Goal: Task Accomplishment & Management: Complete application form

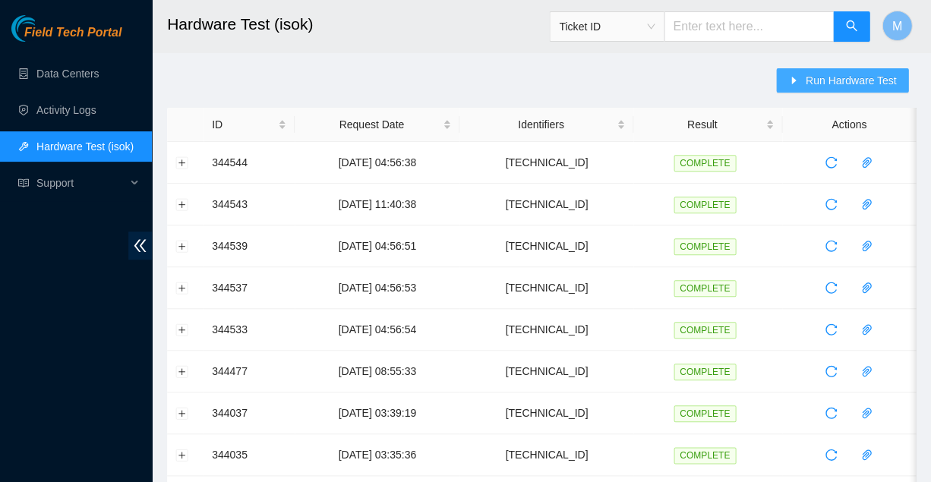
click at [848, 82] on span "Run Hardware Test" at bounding box center [850, 80] width 91 height 17
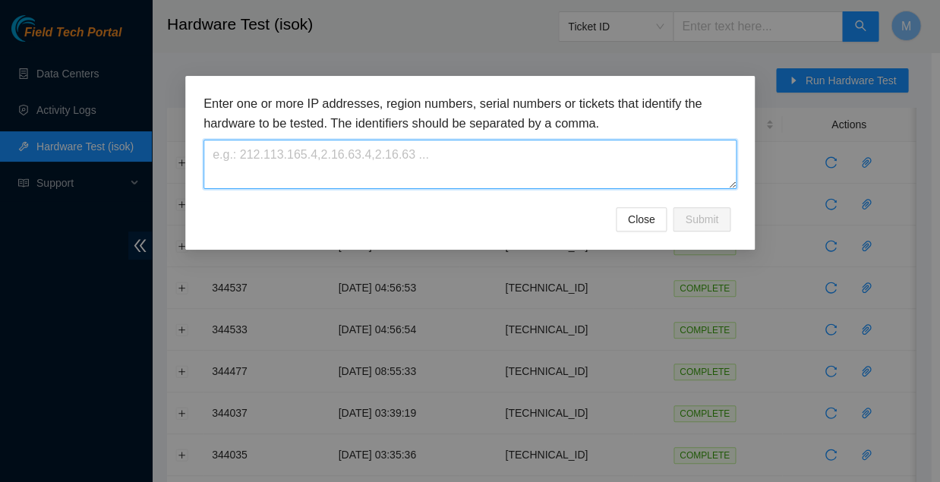
click at [253, 142] on textarea at bounding box center [470, 164] width 533 height 49
paste textarea "[TECHNICAL_ID]"
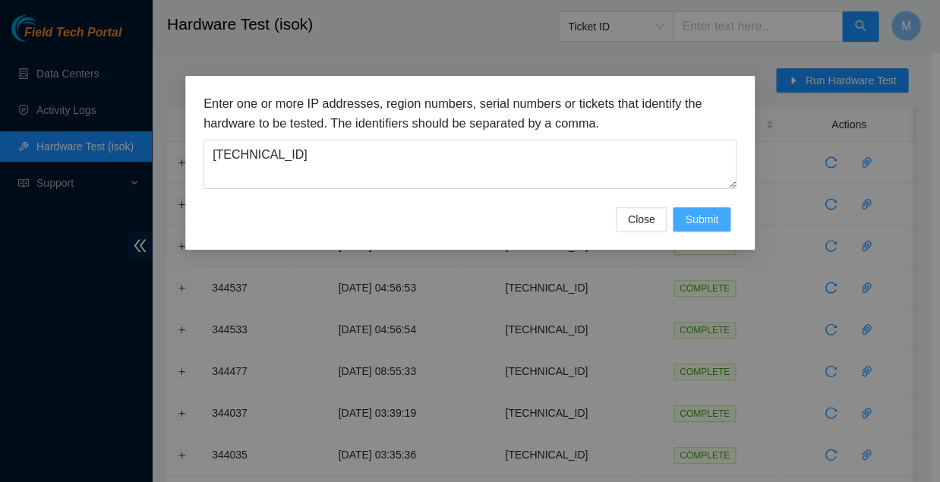
click at [700, 211] on span "Submit" at bounding box center [701, 219] width 33 height 17
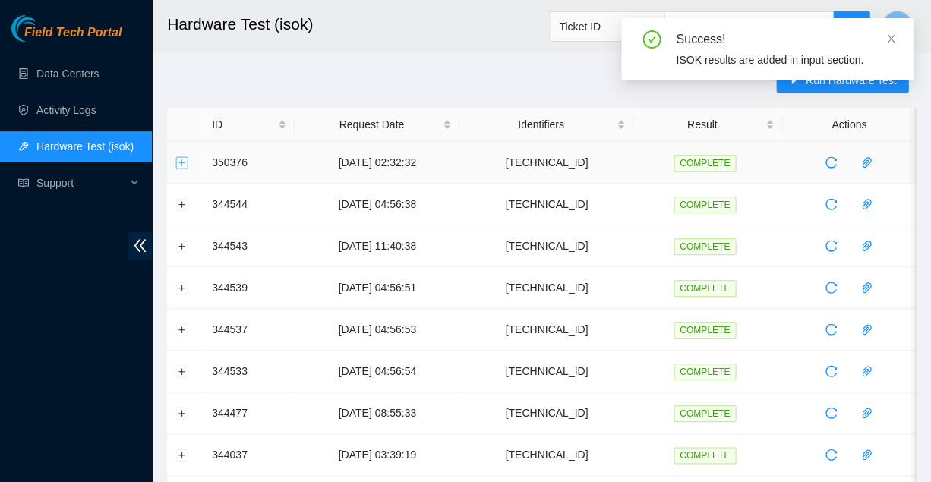
click at [182, 163] on button "Expand row" at bounding box center [182, 162] width 12 height 12
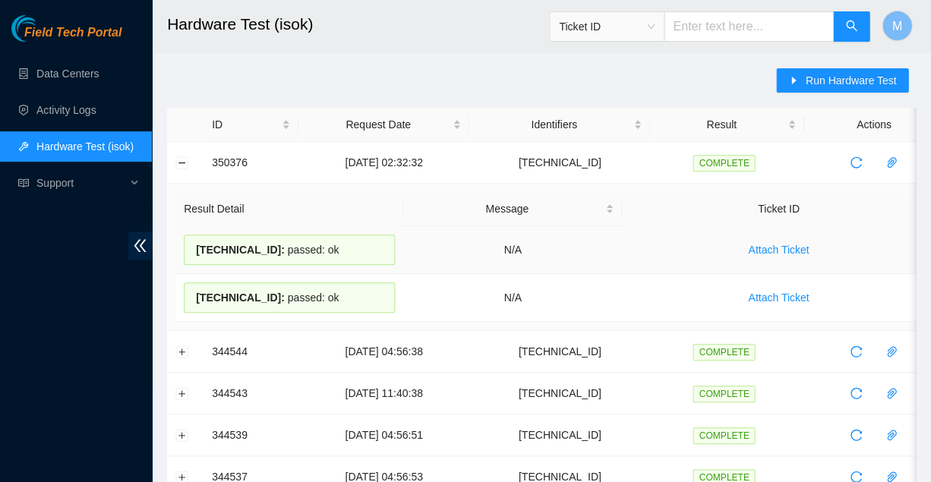
drag, startPoint x: 191, startPoint y: 243, endPoint x: 336, endPoint y: 244, distance: 144.3
click at [336, 244] on div "23.46.146.109 : passed: ok" at bounding box center [289, 250] width 211 height 30
copy div "23.46.146.109 : passed: ok"
click at [182, 160] on button "Collapse row" at bounding box center [182, 162] width 12 height 12
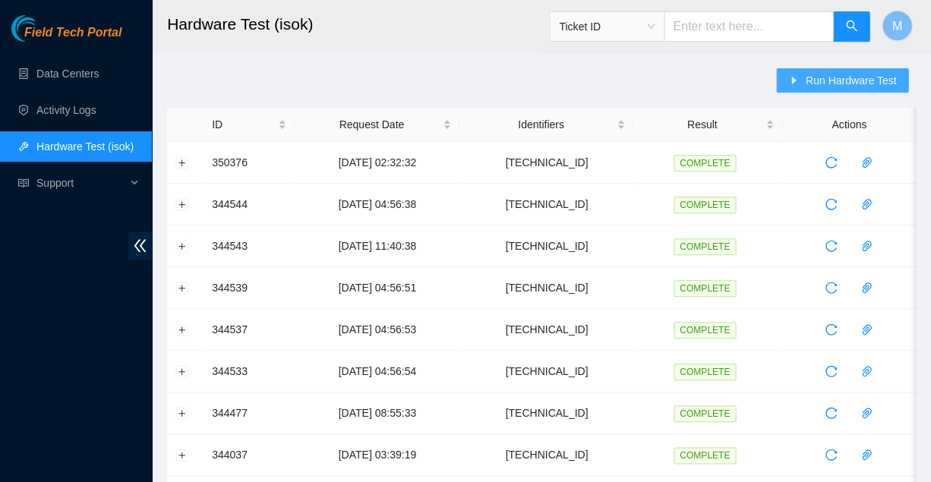
click at [854, 76] on span "Run Hardware Test" at bounding box center [850, 80] width 91 height 17
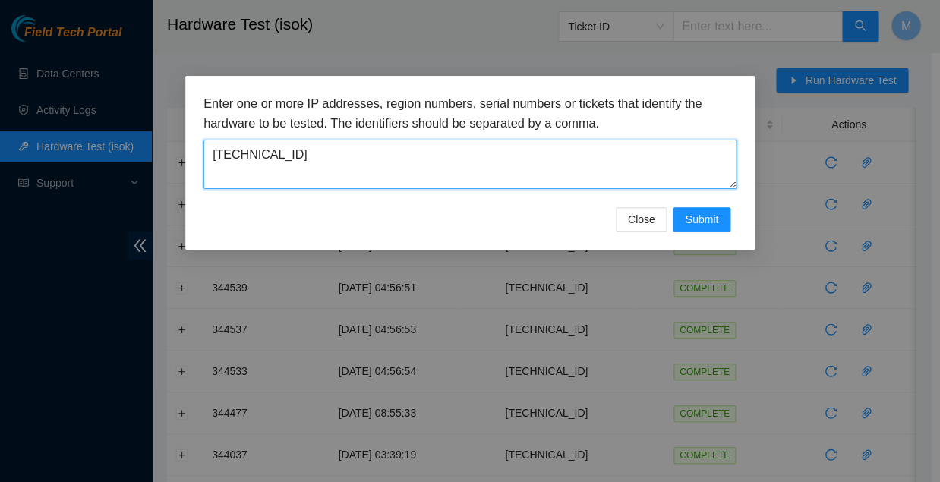
drag, startPoint x: 289, startPoint y: 145, endPoint x: 210, endPoint y: 141, distance: 78.4
click at [210, 141] on textarea "[TECHNICAL_ID]" at bounding box center [470, 164] width 533 height 49
paste textarea "81"
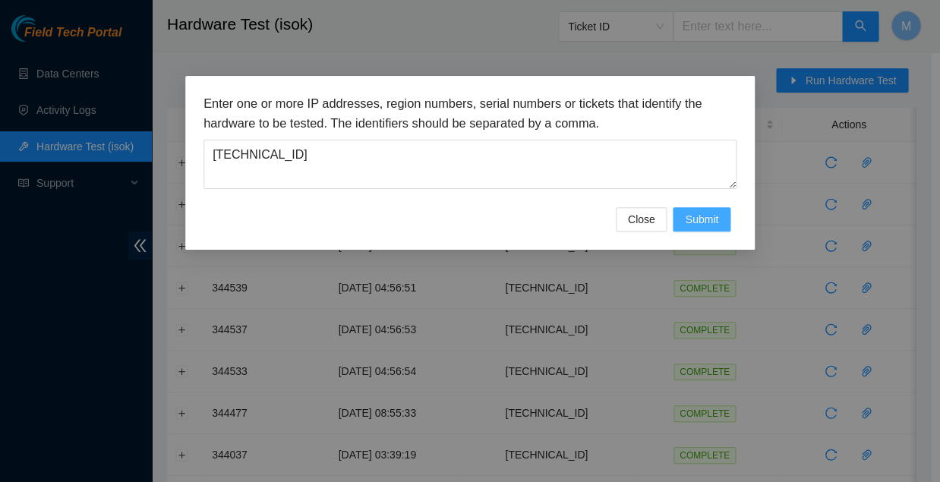
click at [701, 211] on span "Submit" at bounding box center [701, 219] width 33 height 17
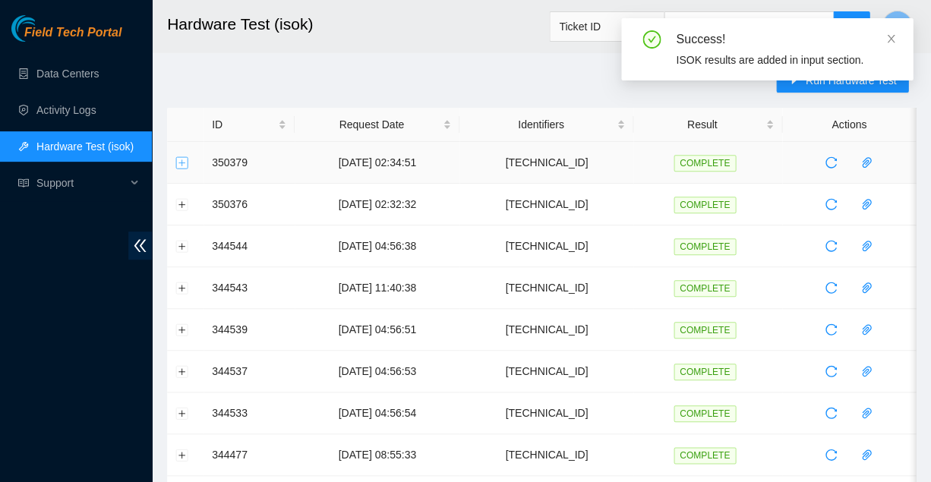
click at [183, 157] on button "Expand row" at bounding box center [182, 162] width 12 height 12
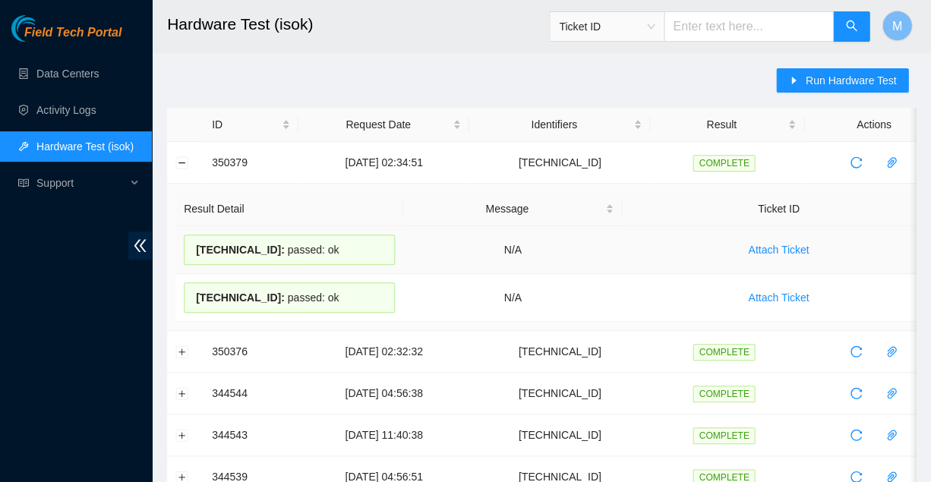
drag, startPoint x: 195, startPoint y: 241, endPoint x: 327, endPoint y: 245, distance: 131.4
click at [327, 245] on div "23.46.146.81 : passed: ok" at bounding box center [289, 250] width 211 height 30
copy div "23.46.146.81 : passed: ok"
click at [182, 159] on button "Collapse row" at bounding box center [182, 162] width 12 height 12
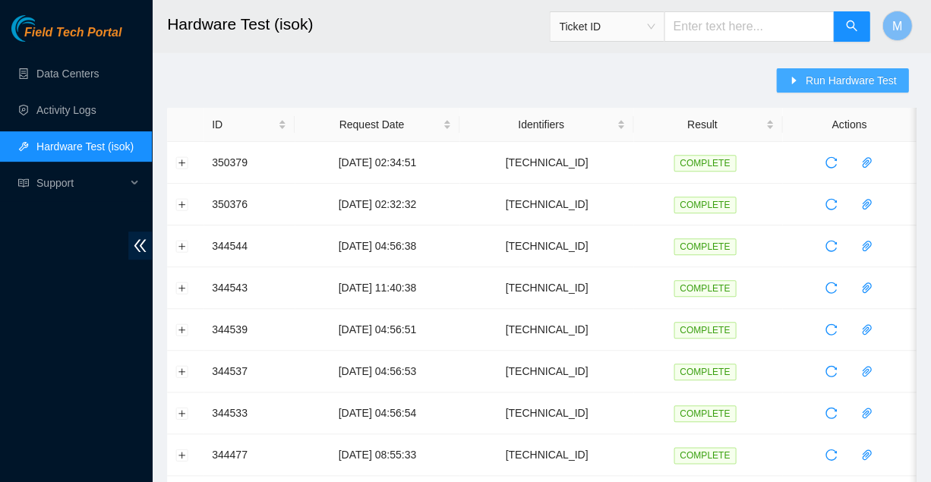
click at [840, 82] on span "Run Hardware Test" at bounding box center [850, 80] width 91 height 17
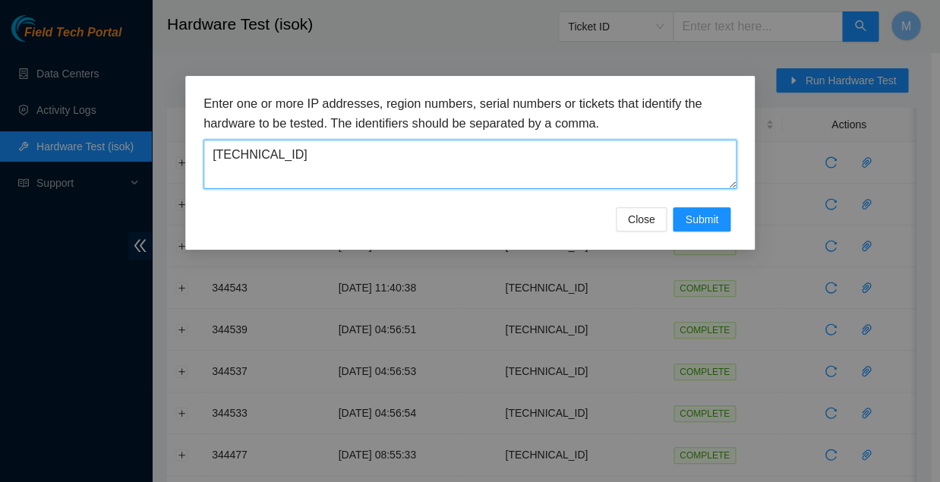
drag, startPoint x: 281, startPoint y: 147, endPoint x: 182, endPoint y: 129, distance: 100.3
click at [201, 144] on div "Enter one or more IP addresses, region numbers, serial numbers or tickets that …" at bounding box center [470, 163] width 570 height 174
paste textarea "73"
type textarea "[TECHNICAL_ID]"
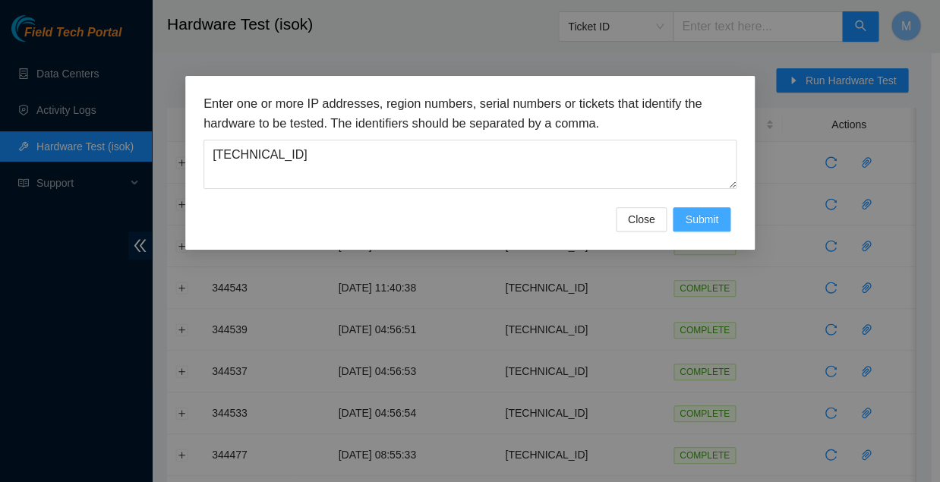
click at [707, 211] on span "Submit" at bounding box center [701, 219] width 33 height 17
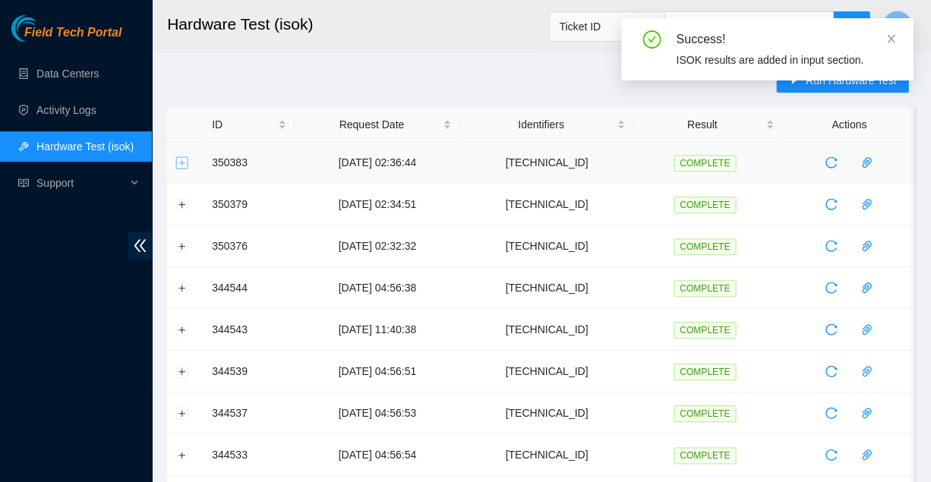
click at [184, 162] on button "Expand row" at bounding box center [182, 162] width 12 height 12
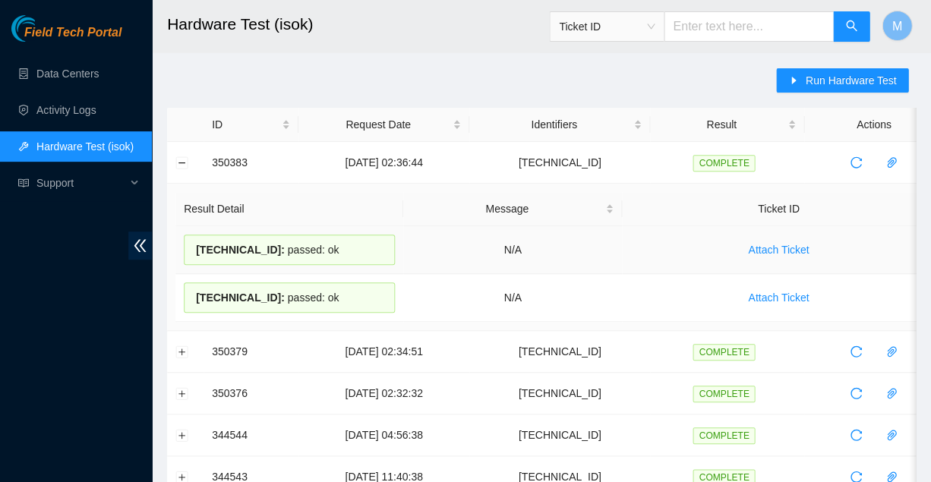
drag, startPoint x: 191, startPoint y: 243, endPoint x: 328, endPoint y: 252, distance: 137.8
click at [328, 252] on div "23.46.146.73 : passed: ok" at bounding box center [289, 250] width 211 height 30
copy div "23.46.146.73 : passed: ok"
click at [183, 158] on button "Collapse row" at bounding box center [182, 162] width 12 height 12
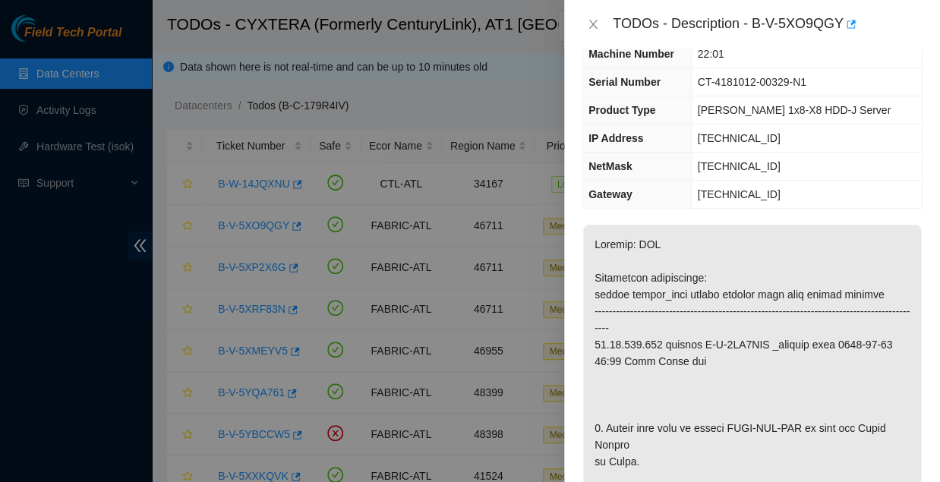
scroll to position [50, 0]
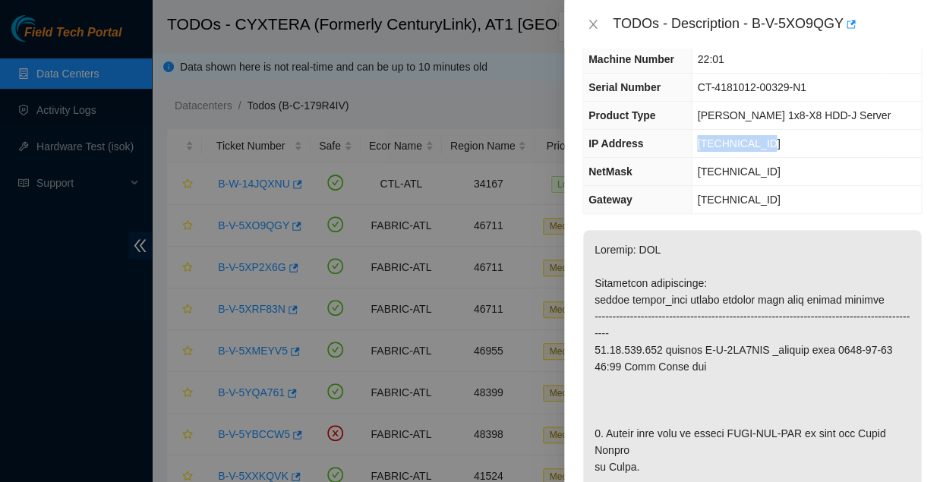
drag, startPoint x: 709, startPoint y: 131, endPoint x: 779, endPoint y: 128, distance: 70.7
click at [779, 130] on td "[TECHNICAL_ID]" at bounding box center [806, 144] width 229 height 28
copy span "[TECHNICAL_ID]"
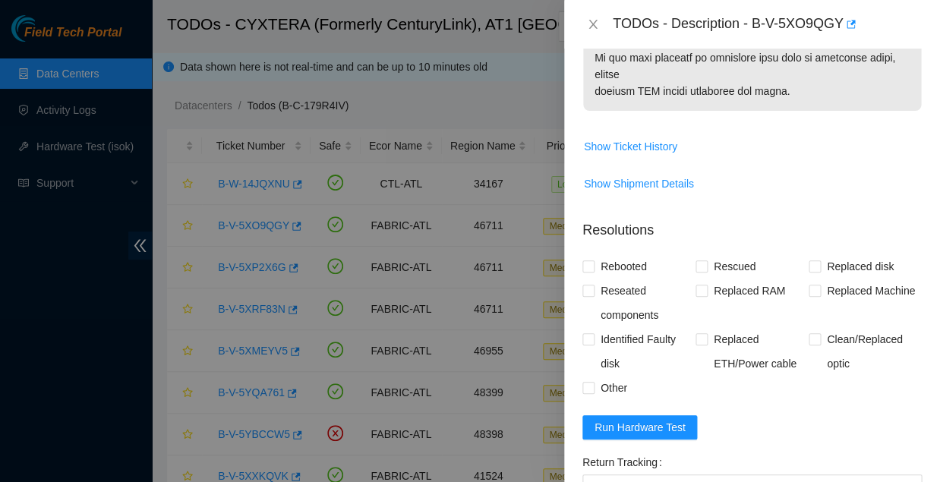
scroll to position [1110, 0]
paste textarea "23.46.146.109 : passed: ok"
paste textarea "Replaced faulty HDD S# with new HDD S# -Rebooted Ran isok"
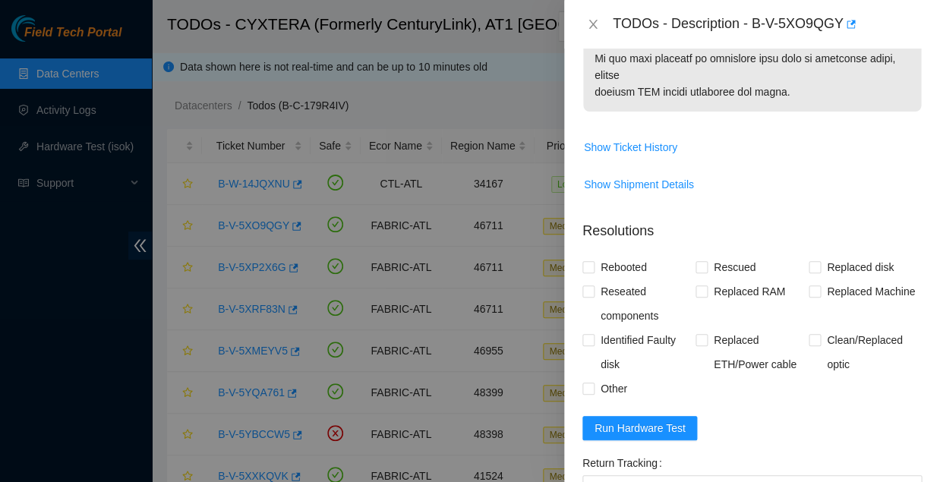
scroll to position [0, 0]
drag, startPoint x: 906, startPoint y: 390, endPoint x: 911, endPoint y: 416, distance: 27.1
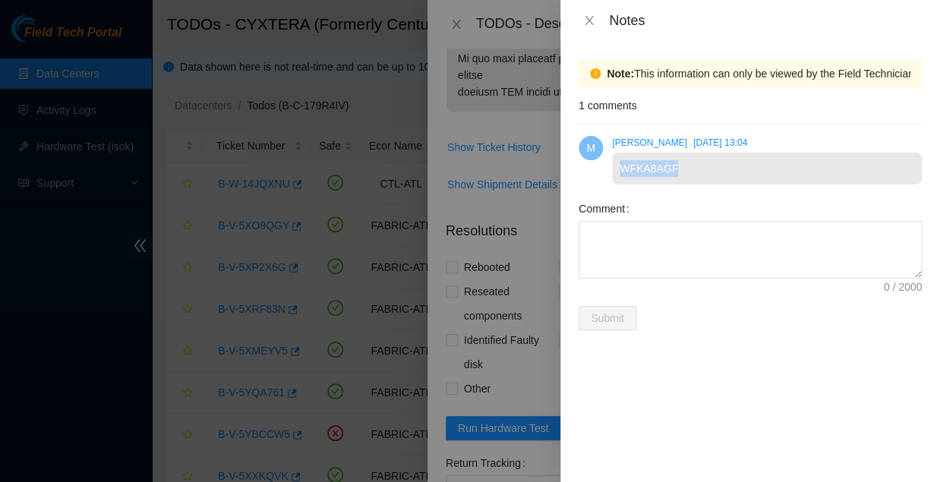
drag, startPoint x: 620, startPoint y: 154, endPoint x: 673, endPoint y: 155, distance: 53.2
click at [673, 155] on div "WFKA8AGF" at bounding box center [767, 169] width 310 height 32
copy div "WFKA8AGF"
click at [590, 19] on icon "close" at bounding box center [589, 20] width 12 height 12
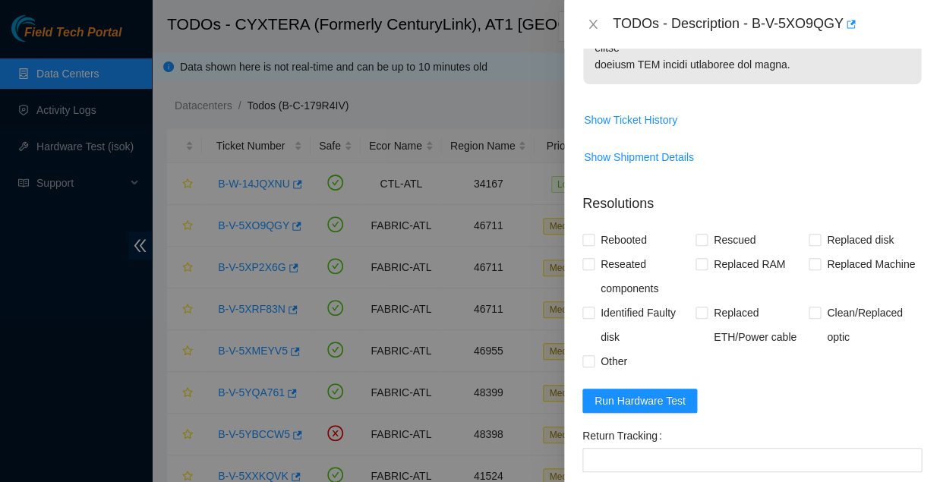
scroll to position [1137, 0]
paste textarea "WFKA8AGF"
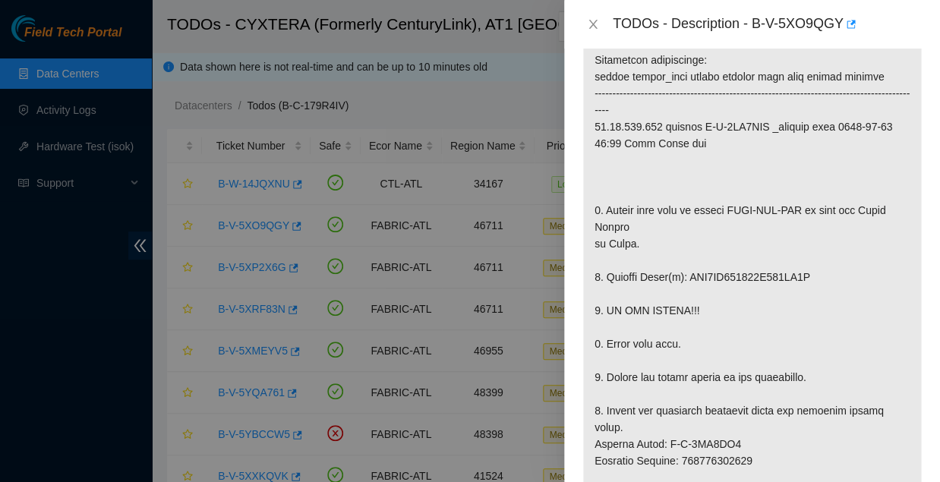
scroll to position [278, 0]
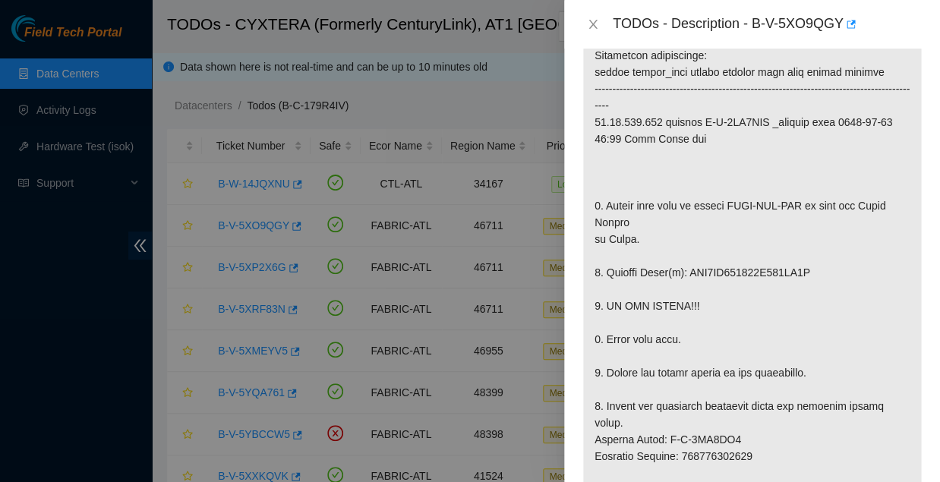
click at [677, 189] on p at bounding box center [752, 473] width 338 height 942
click at [680, 189] on p at bounding box center [752, 473] width 338 height 942
click at [699, 219] on p at bounding box center [752, 473] width 338 height 942
drag, startPoint x: 680, startPoint y: 191, endPoint x: 718, endPoint y: 191, distance: 38.7
click at [718, 191] on p at bounding box center [752, 473] width 338 height 942
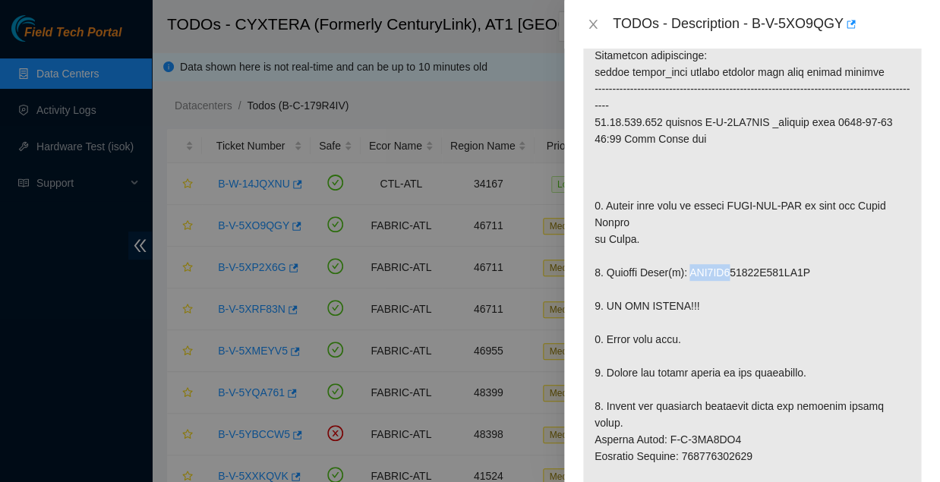
copy p "WFK3BT7"
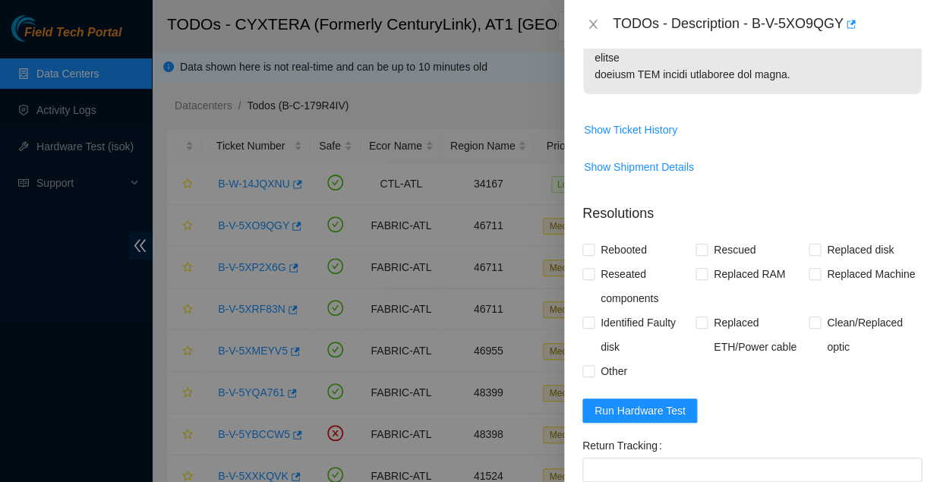
scroll to position [1137, 0]
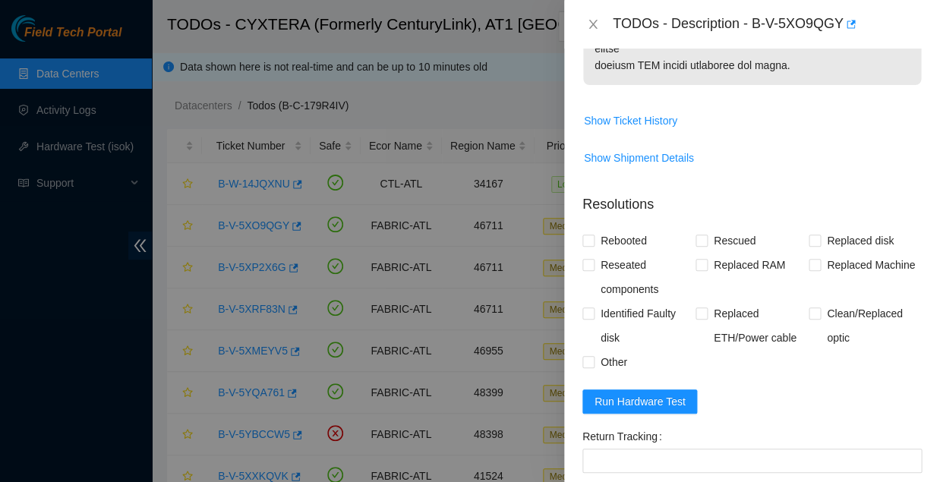
paste textarea "WFK3BT7"
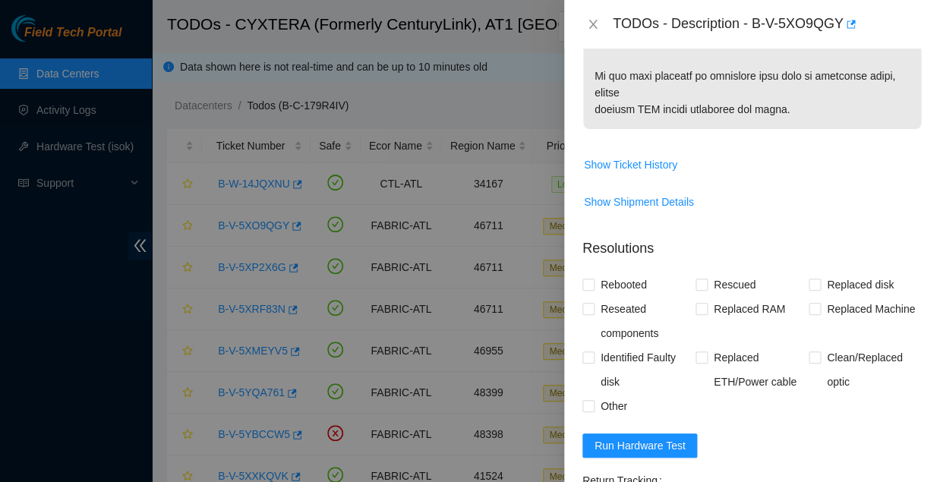
scroll to position [1091, 0]
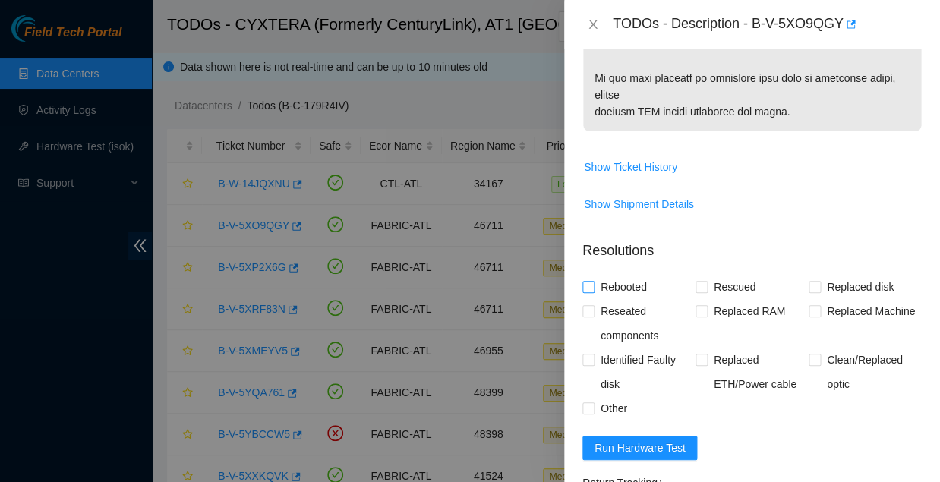
type textarea "Replaced faulty HDD S#WFK3BT7 with new HDD S#WFKA8AGF -Rebooted Ran isok 23.46.…"
click at [592, 281] on span at bounding box center [589, 287] width 12 height 12
click at [592, 281] on input "Rebooted" at bounding box center [588, 286] width 11 height 11
checkbox input "true"
click at [812, 281] on input "Replaced disk" at bounding box center [814, 286] width 11 height 11
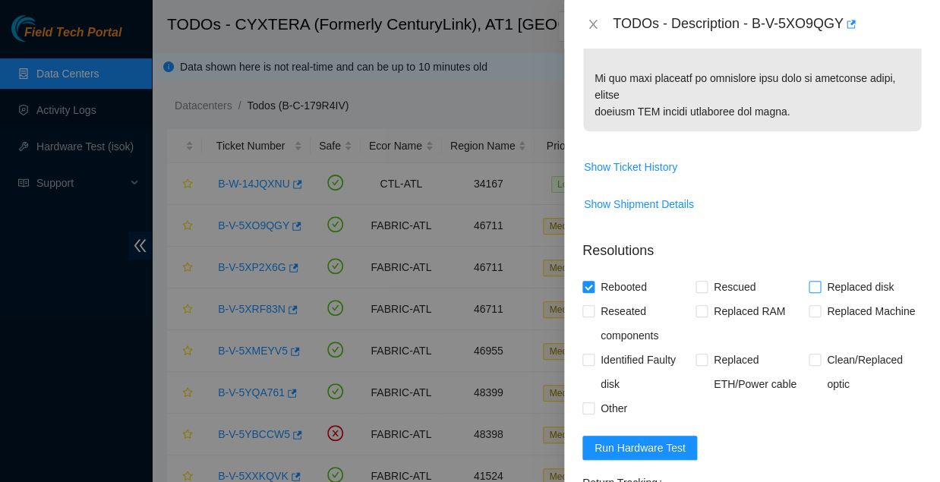
checkbox input "true"
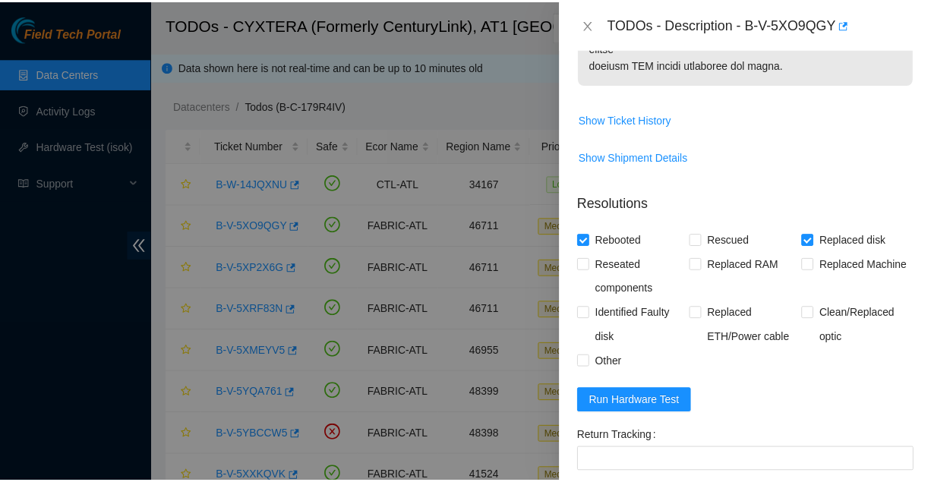
scroll to position [1137, 0]
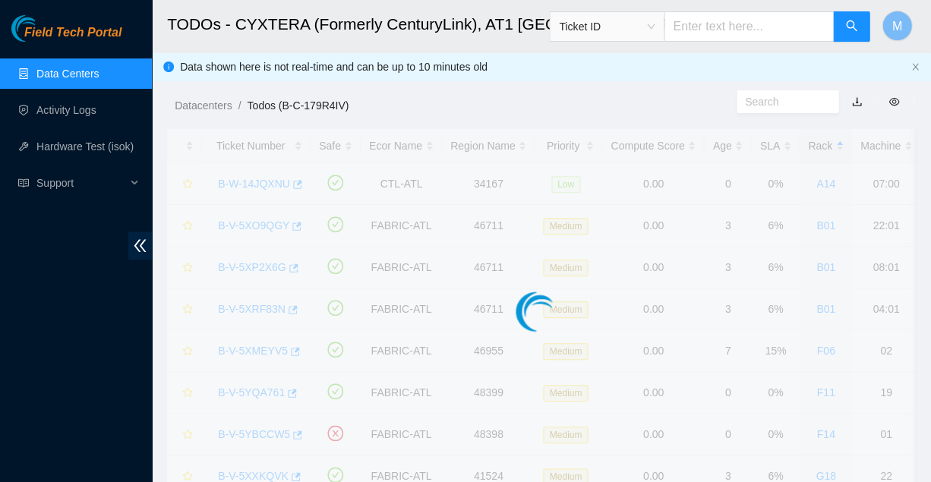
scroll to position [302, 0]
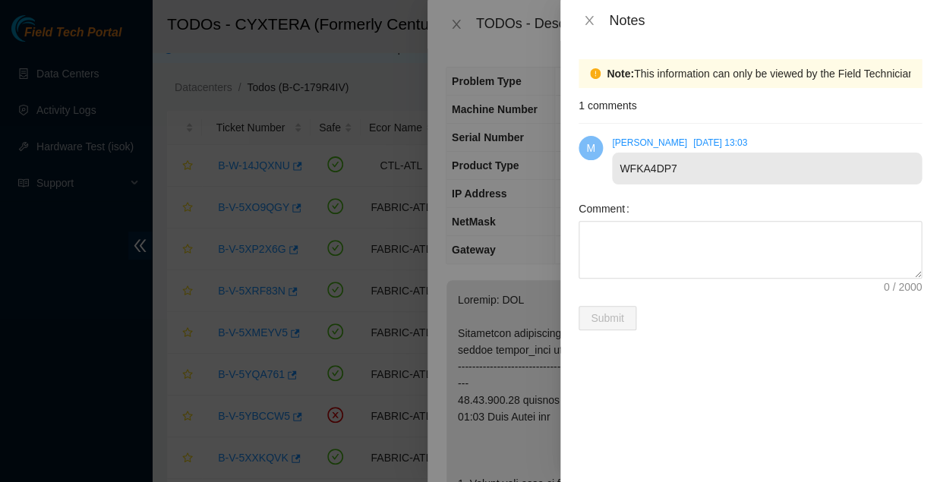
scroll to position [1110, 0]
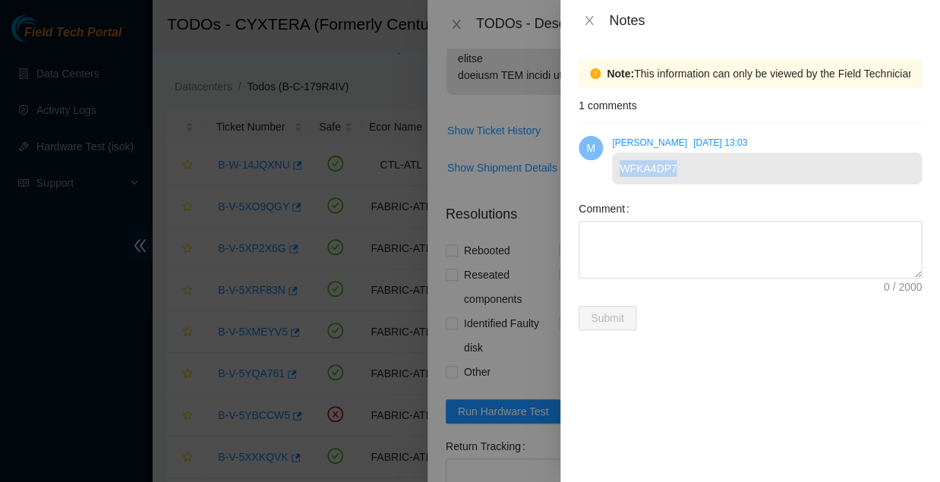
drag, startPoint x: 672, startPoint y: 157, endPoint x: 616, endPoint y: 156, distance: 56.2
click at [616, 156] on div "WFKA4DP7" at bounding box center [767, 169] width 310 height 32
copy div "WFKA4DP7"
click at [587, 17] on icon "close" at bounding box center [589, 20] width 12 height 12
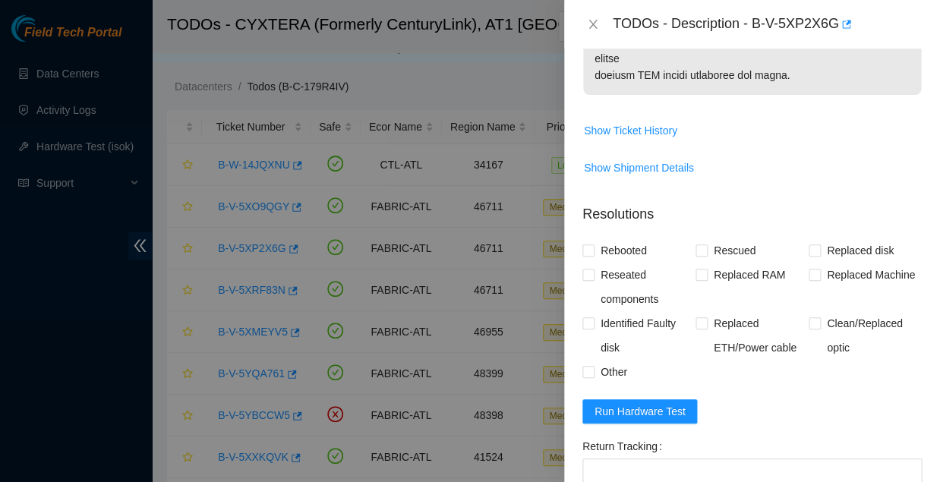
paste textarea "WFKA4DP7"
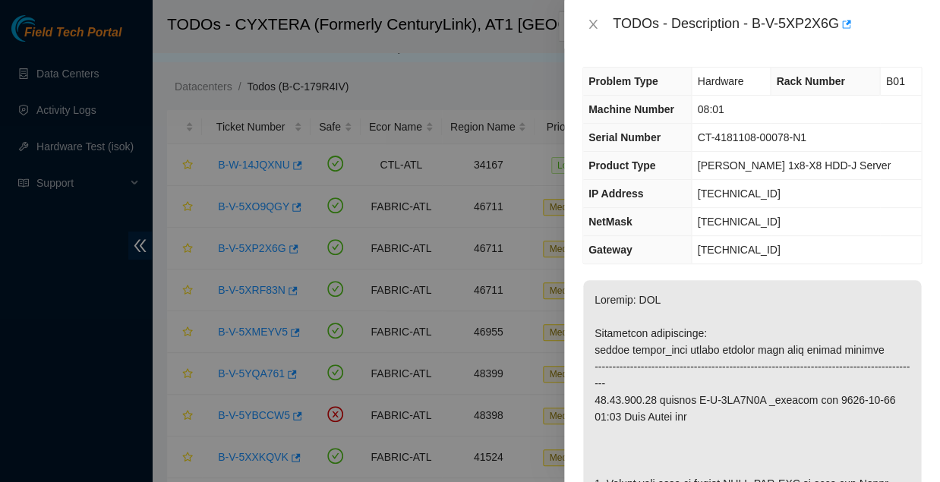
scroll to position [0, 0]
drag, startPoint x: 709, startPoint y: 182, endPoint x: 772, endPoint y: 178, distance: 63.1
click at [772, 180] on td "[TECHNICAL_ID]" at bounding box center [806, 194] width 229 height 28
copy span "[TECHNICAL_ID]"
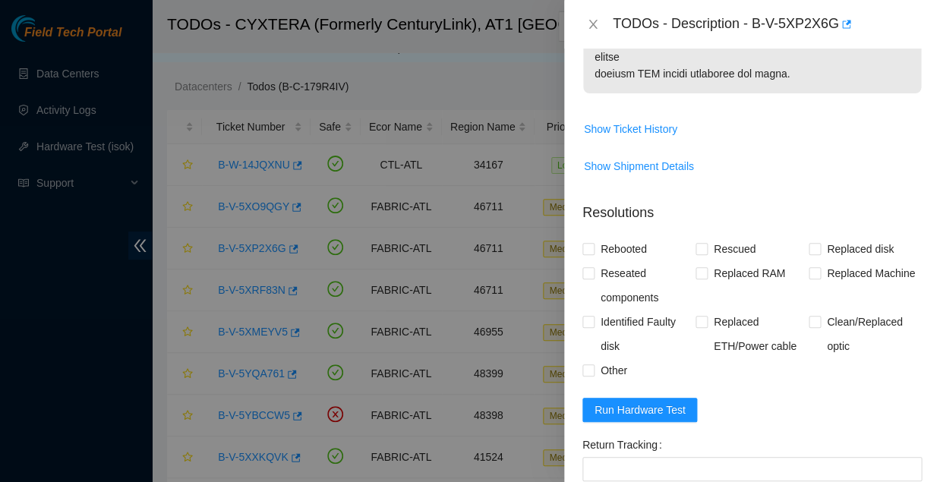
scroll to position [1110, 0]
paste textarea "23.46.146.81 : passed: ok"
paste textarea "Replaced faulty HDD S# with new HDD S# -Rebooted Ran isok"
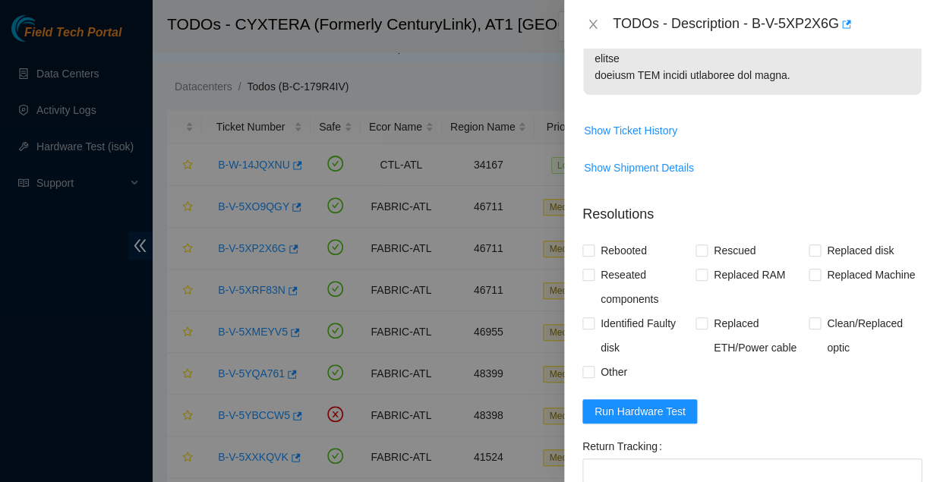
scroll to position [0, 0]
drag, startPoint x: 908, startPoint y: 387, endPoint x: 916, endPoint y: 425, distance: 38.0
drag, startPoint x: 592, startPoint y: 409, endPoint x: 641, endPoint y: 409, distance: 49.4
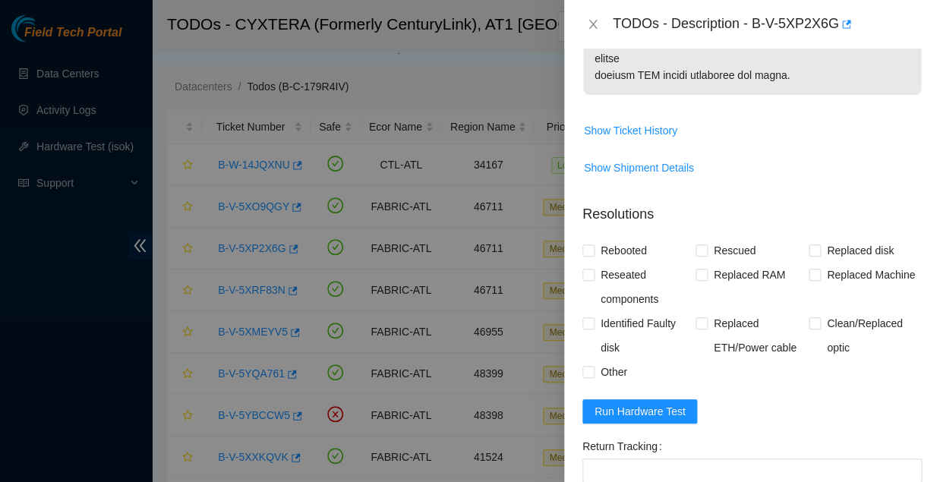
paste textarea "WFKA4DP7"
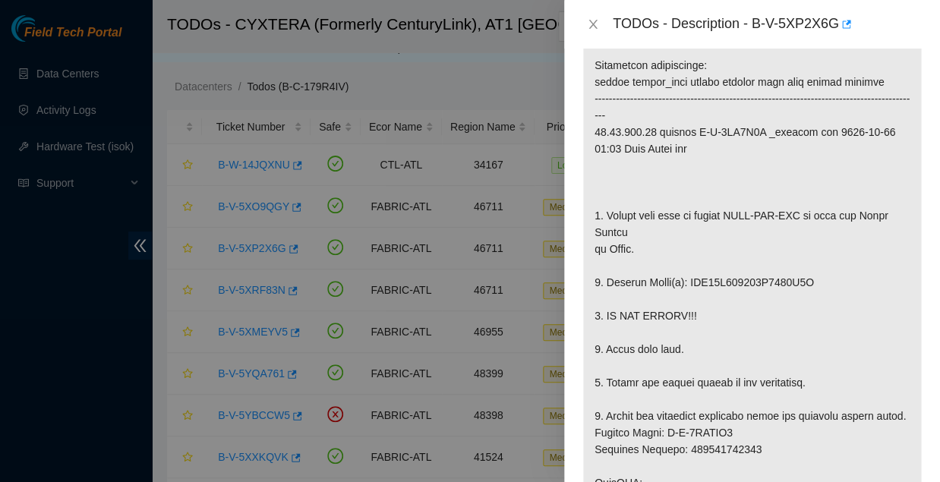
scroll to position [295, 0]
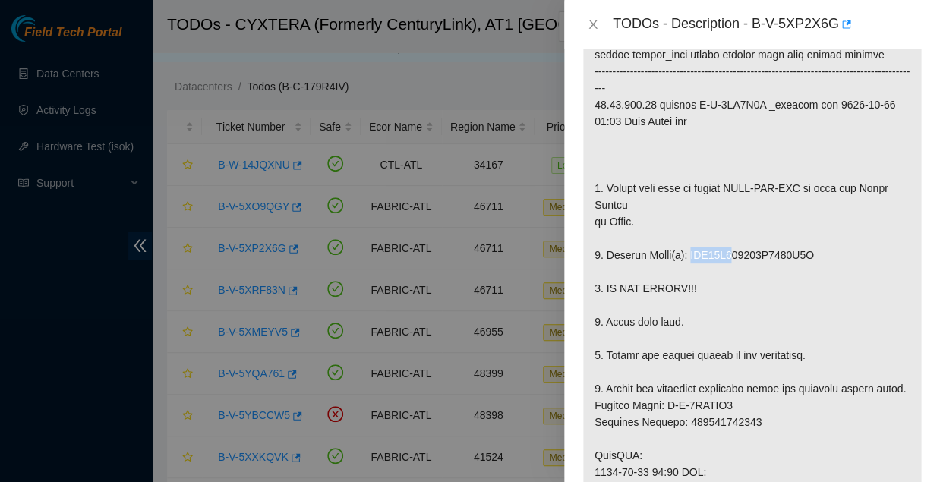
drag, startPoint x: 678, startPoint y: 172, endPoint x: 721, endPoint y: 175, distance: 42.6
click at [721, 175] on p at bounding box center [752, 447] width 338 height 925
copy p "WFK18S5"
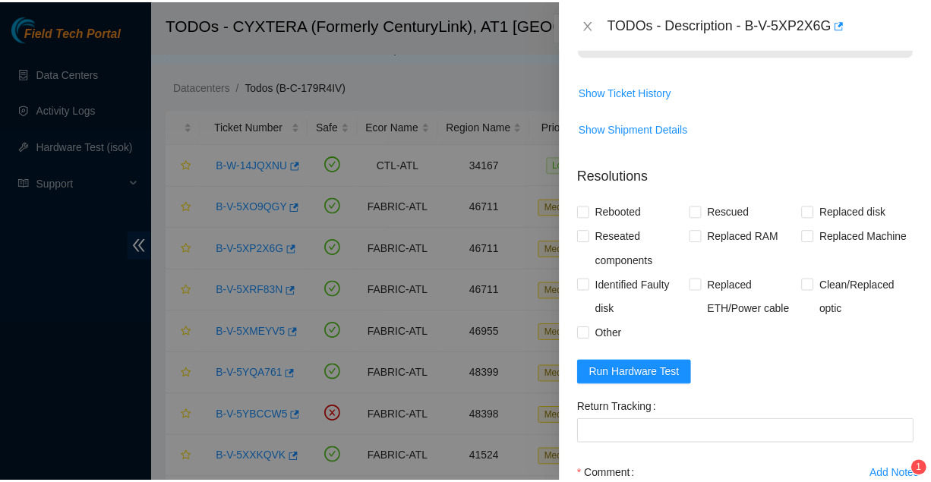
scroll to position [1148, 0]
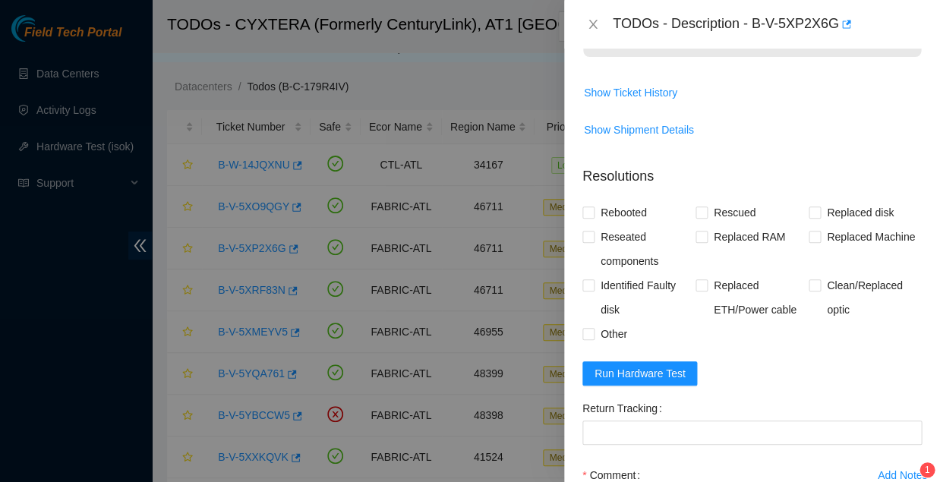
paste textarea "WFK18S5"
type textarea "Replaced faulty HDD S#WFK18S5 with new HDD S#WFKA4DP7 -Rebooted Ran isok 23.46.…"
click at [809, 207] on input "Replaced disk" at bounding box center [814, 212] width 11 height 11
checkbox input "true"
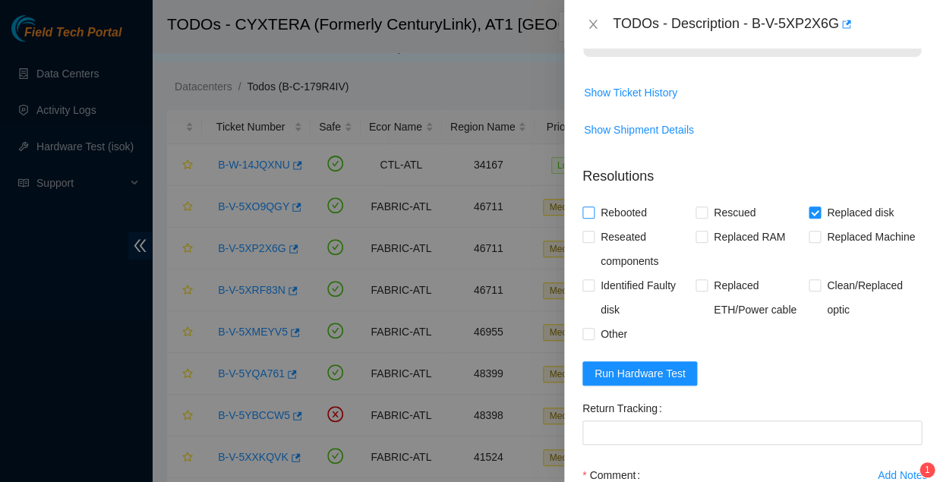
click at [586, 207] on input "Rebooted" at bounding box center [588, 212] width 11 height 11
checkbox input "true"
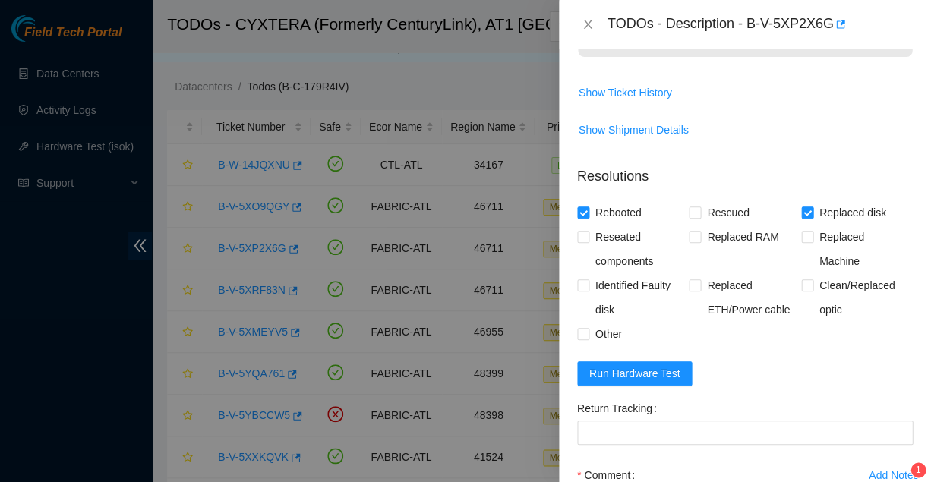
scroll to position [302, 0]
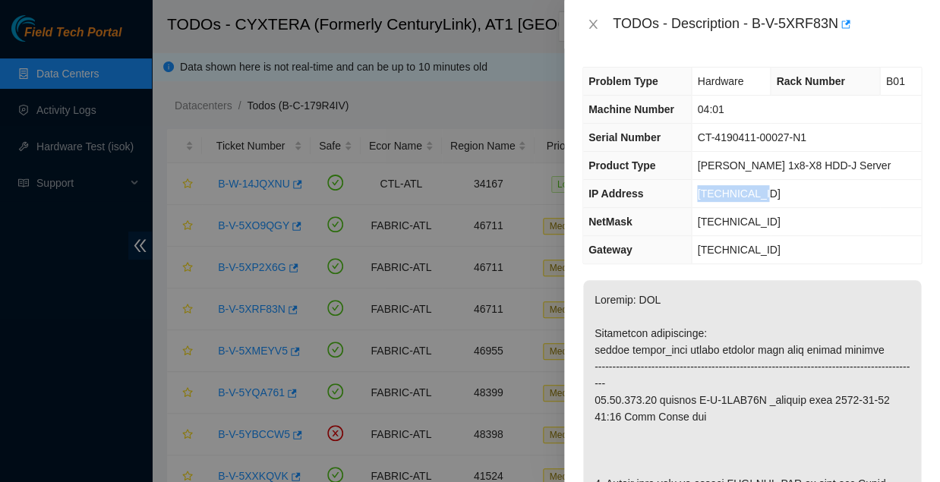
drag, startPoint x: 706, startPoint y: 181, endPoint x: 783, endPoint y: 177, distance: 76.8
click at [783, 180] on td "[TECHNICAL_ID]" at bounding box center [806, 194] width 229 height 28
copy span "[TECHNICAL_ID]"
click at [590, 24] on icon "close" at bounding box center [593, 24] width 12 height 12
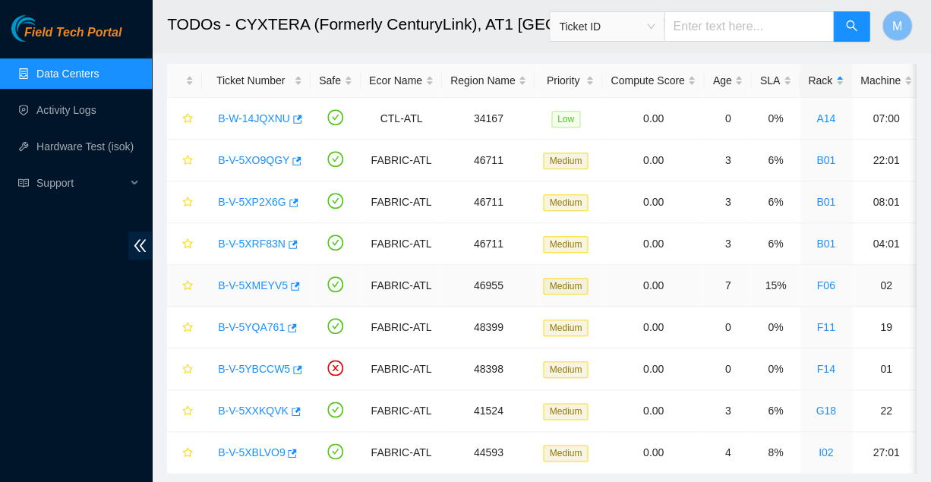
scroll to position [62, 0]
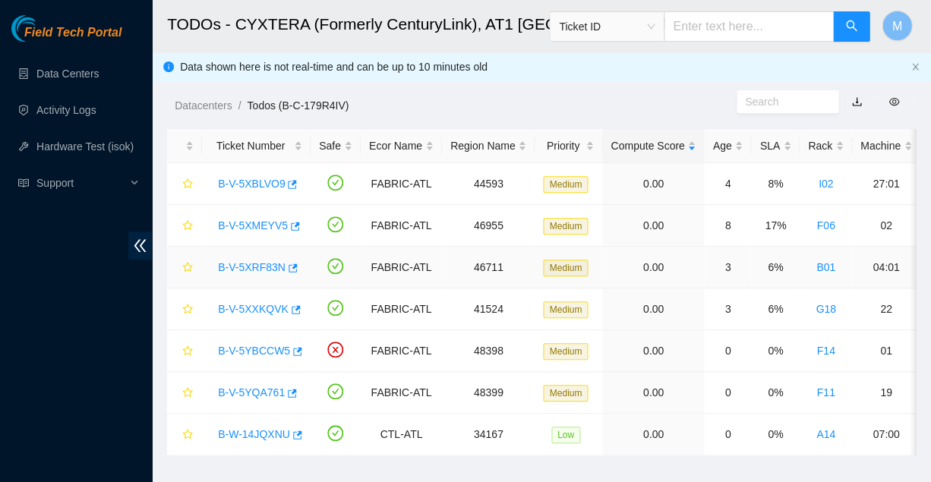
click at [254, 261] on link "B-V-5XRF83N" at bounding box center [252, 267] width 68 height 12
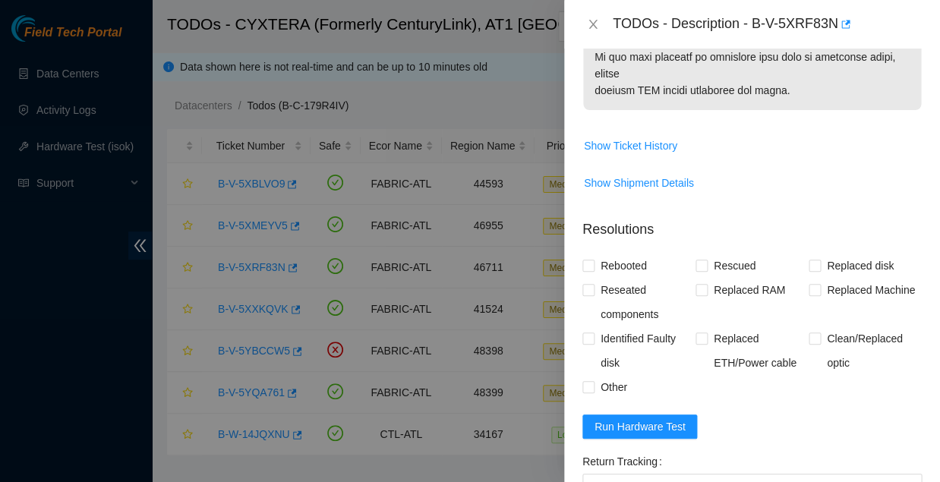
scroll to position [1110, 0]
paste textarea "[TECHNICAL_ID] : passed: ok"
paste textarea "Replaced faulty HDD S# with new HDD S# -Rebooted Ran isok"
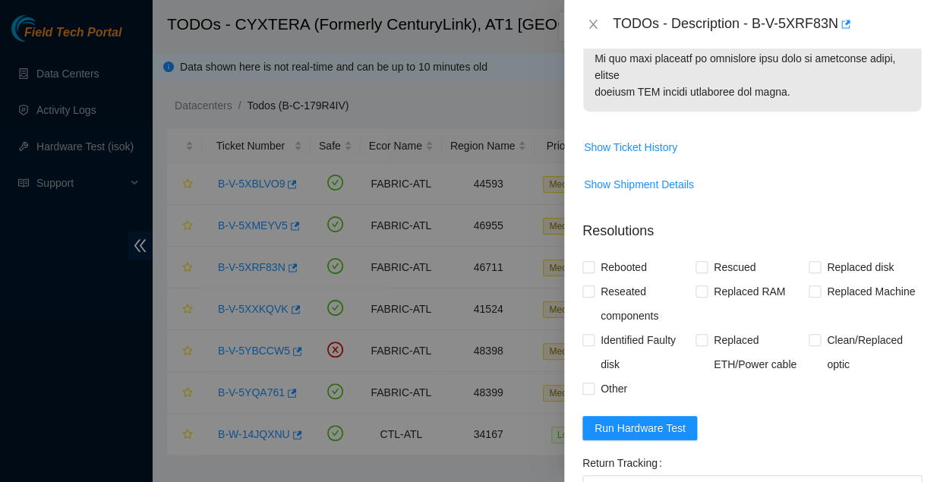
scroll to position [0, 0]
drag, startPoint x: 906, startPoint y: 386, endPoint x: 907, endPoint y: 418, distance: 32.7
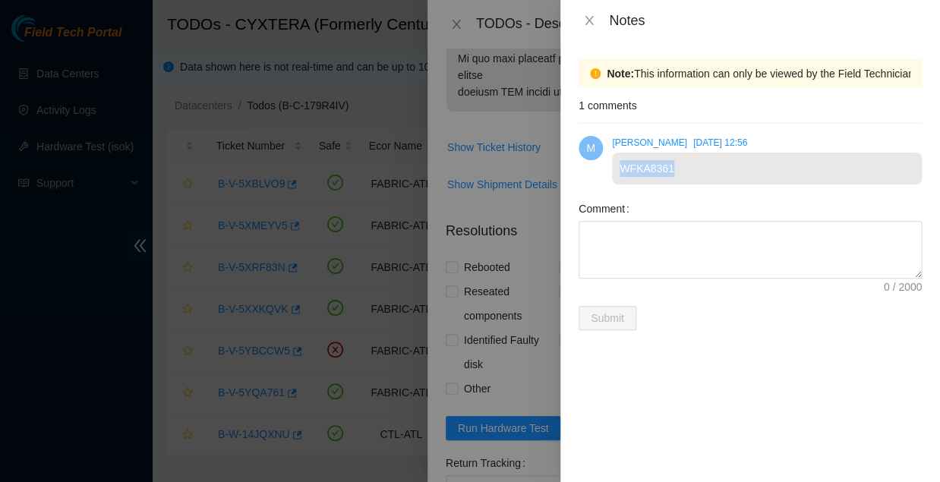
drag, startPoint x: 620, startPoint y: 154, endPoint x: 666, endPoint y: 133, distance: 51.0
click at [687, 156] on div "WFKA8361" at bounding box center [767, 169] width 310 height 32
copy div "WFKA8361"
click at [589, 17] on icon "close" at bounding box center [589, 20] width 8 height 9
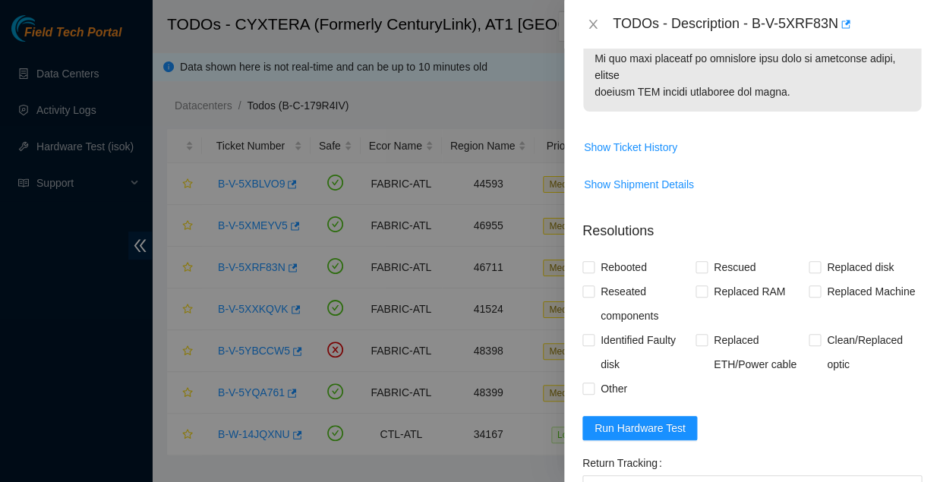
paste textarea "WFKA8361"
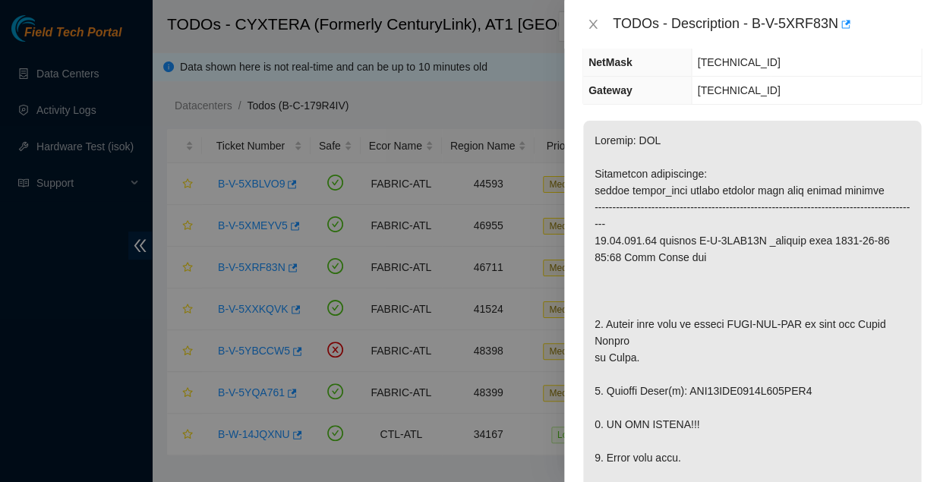
scroll to position [202, 0]
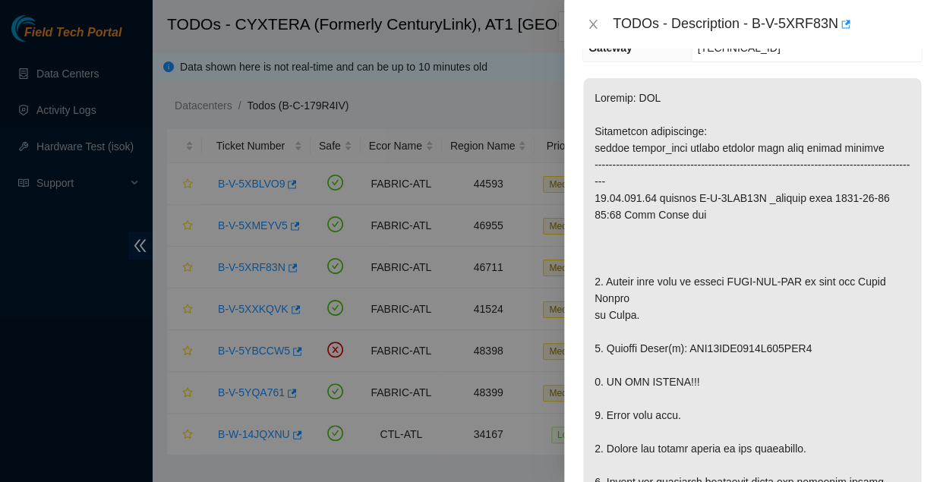
drag, startPoint x: 678, startPoint y: 270, endPoint x: 718, endPoint y: 268, distance: 40.3
copy p "WFK04YX"
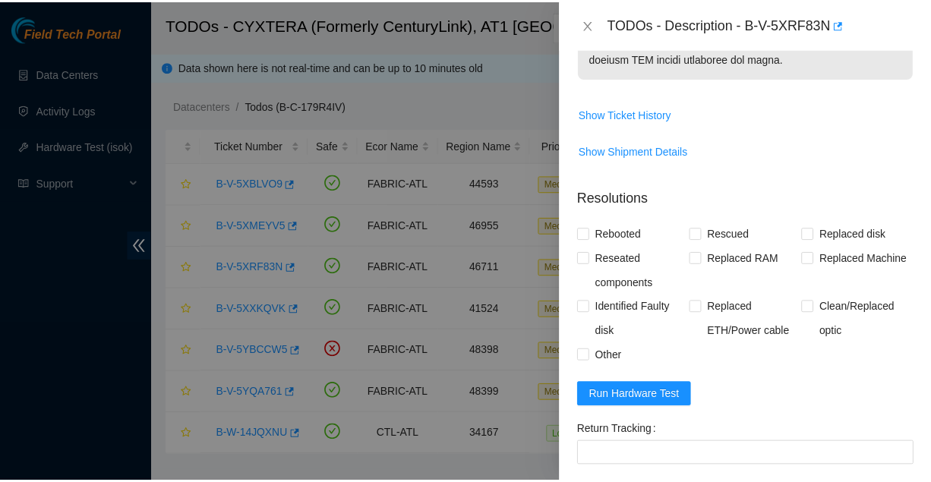
scroll to position [1143, 0]
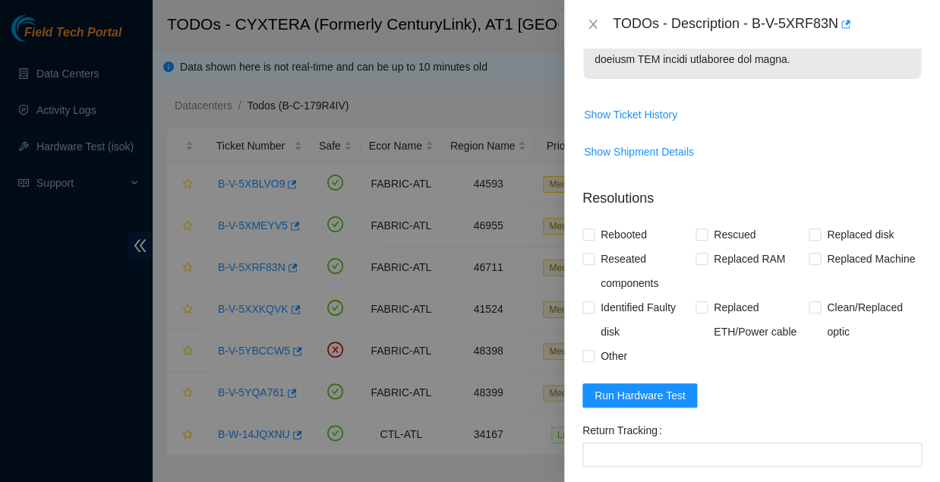
paste textarea "WFK04YX"
type textarea "Replaced faulty HDD S#WFK04YX with new HDD S#WFKA8361 -Rebooted Ran isok [TECHN…"
click at [810, 229] on input "Replaced disk" at bounding box center [814, 234] width 11 height 11
checkbox input "true"
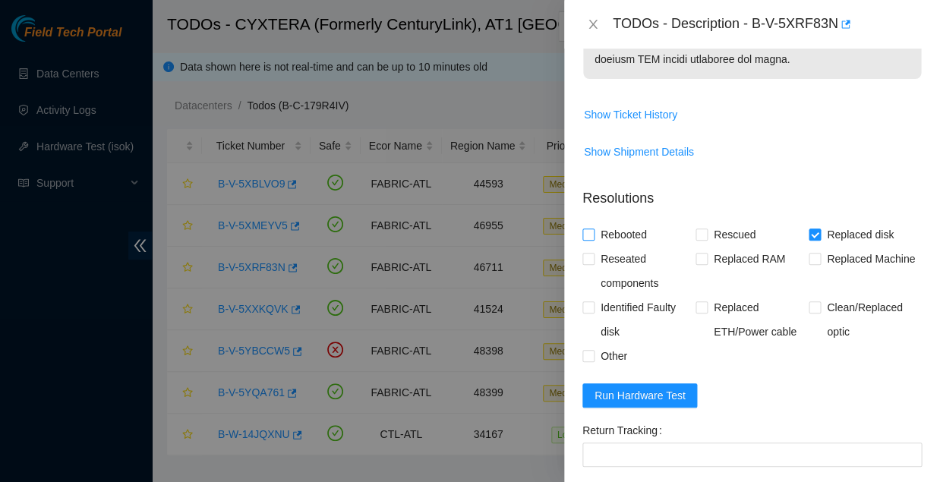
click at [587, 229] on input "Rebooted" at bounding box center [588, 234] width 11 height 11
checkbox input "true"
